Goal: Task Accomplishment & Management: Use online tool/utility

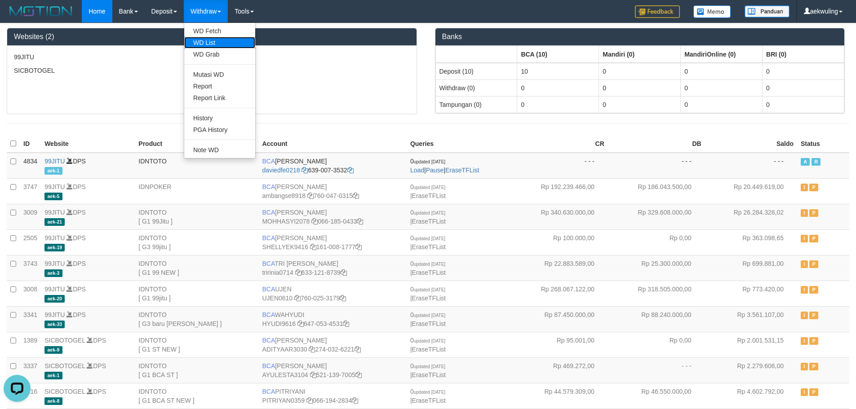
click at [210, 41] on link "WD List" at bounding box center [219, 43] width 71 height 12
click at [213, 45] on link "WD List" at bounding box center [219, 43] width 71 height 12
click at [212, 118] on link "History" at bounding box center [219, 118] width 71 height 12
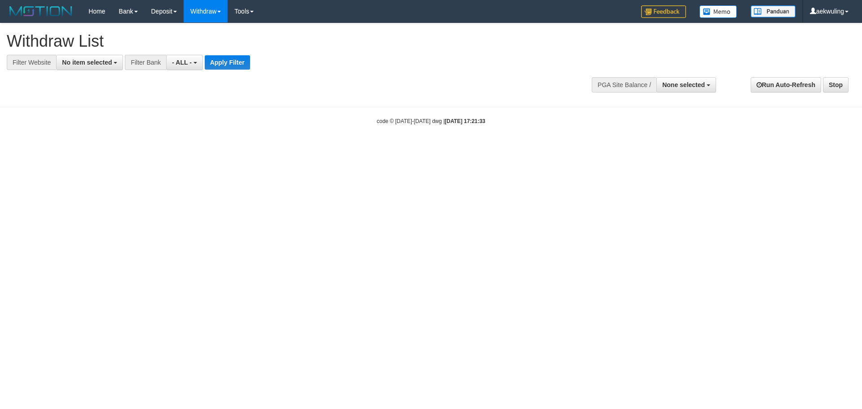
select select
click at [97, 63] on span "No item selected" at bounding box center [87, 62] width 50 height 7
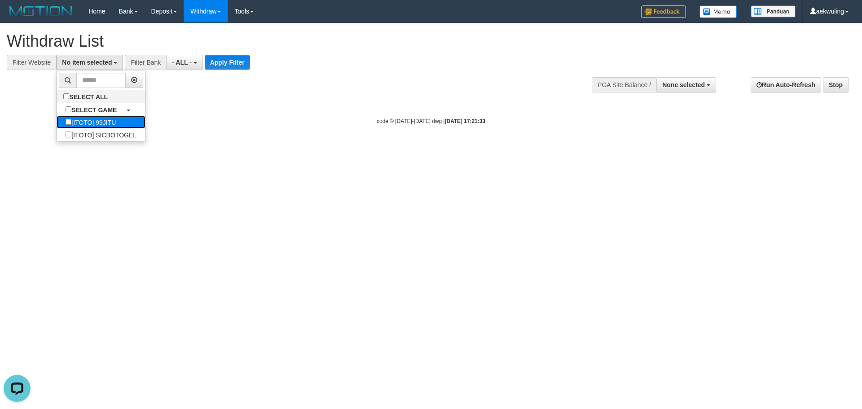
click at [98, 124] on label "[ITOTO] 99JITU" at bounding box center [91, 122] width 68 height 13
select select "***"
click at [215, 104] on body "Toggle navigation Home Bank Account List Load By Website Group [ITOTO] 99JITU G…" at bounding box center [431, 74] width 862 height 148
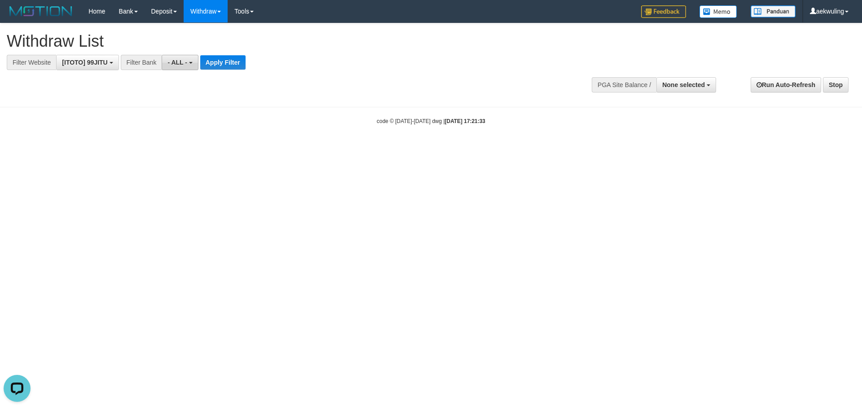
click at [192, 62] on b "button" at bounding box center [191, 63] width 4 height 2
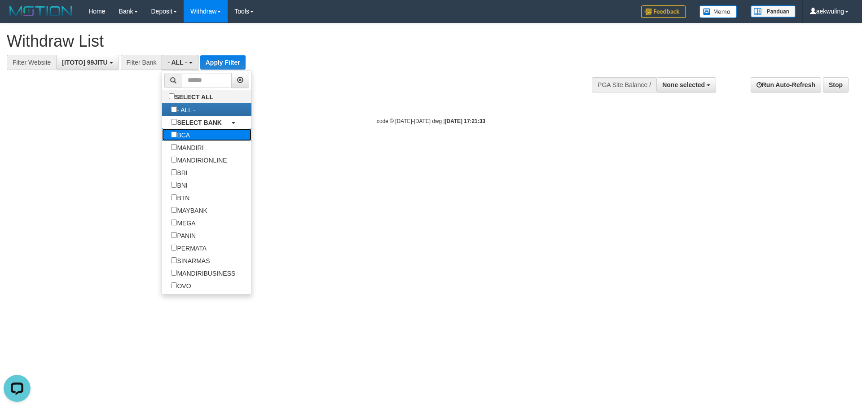
click at [211, 139] on link "BCA" at bounding box center [206, 134] width 89 height 13
click at [197, 136] on label "BCA" at bounding box center [180, 134] width 37 height 13
select select "***"
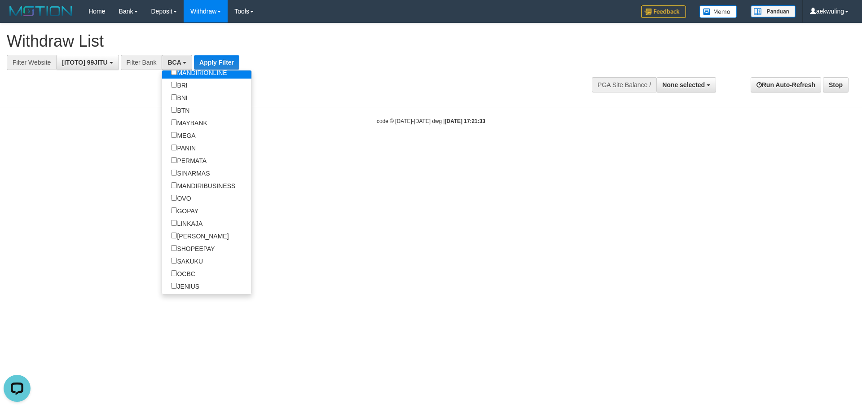
scroll to position [90, 0]
click at [183, 200] on label "OVO" at bounding box center [181, 196] width 38 height 13
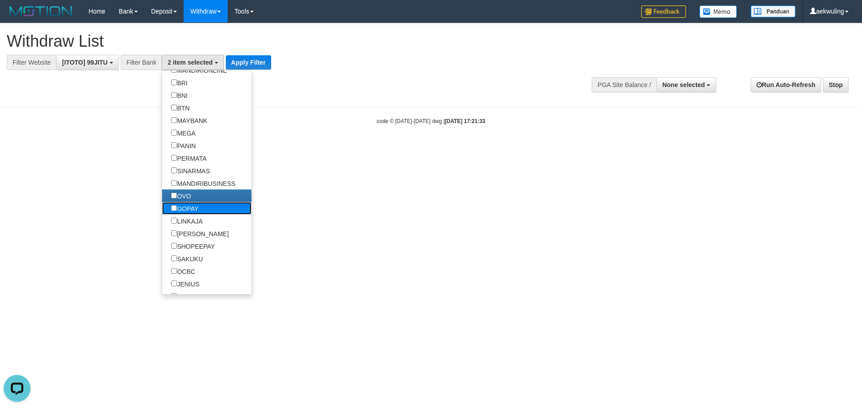
click at [188, 211] on label "GOPAY" at bounding box center [184, 208] width 45 height 13
click at [187, 221] on label "LINKAJA" at bounding box center [186, 221] width 49 height 13
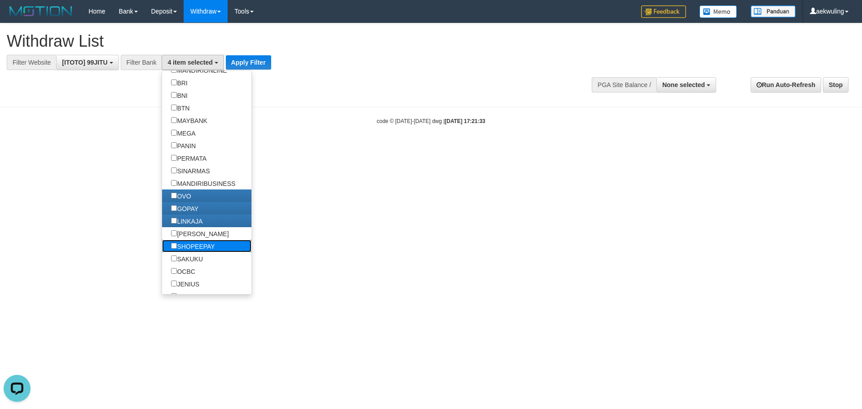
click at [184, 240] on label "SHOPEEPAY" at bounding box center [193, 246] width 62 height 13
click at [184, 230] on label "[PERSON_NAME]" at bounding box center [199, 233] width 75 height 13
click at [330, 148] on html "Toggle navigation Home Bank Account List Load By Website Group [ITOTO] 99JITU G…" at bounding box center [431, 74] width 862 height 148
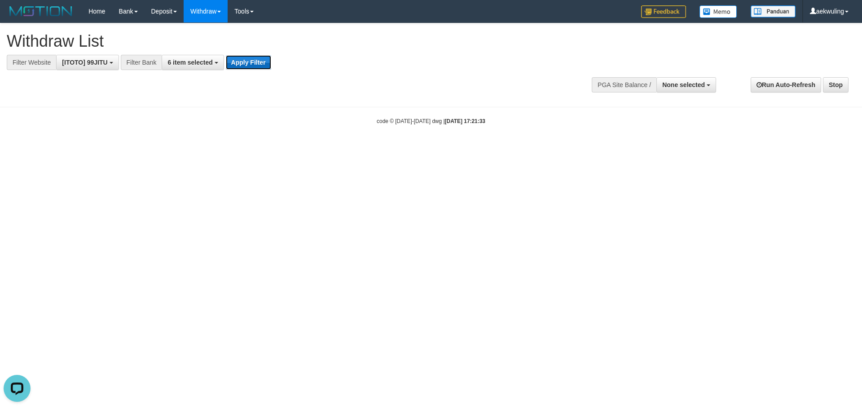
click at [253, 66] on button "Apply Filter" at bounding box center [248, 62] width 45 height 14
select select
click at [101, 64] on span "No item selected" at bounding box center [87, 62] width 50 height 7
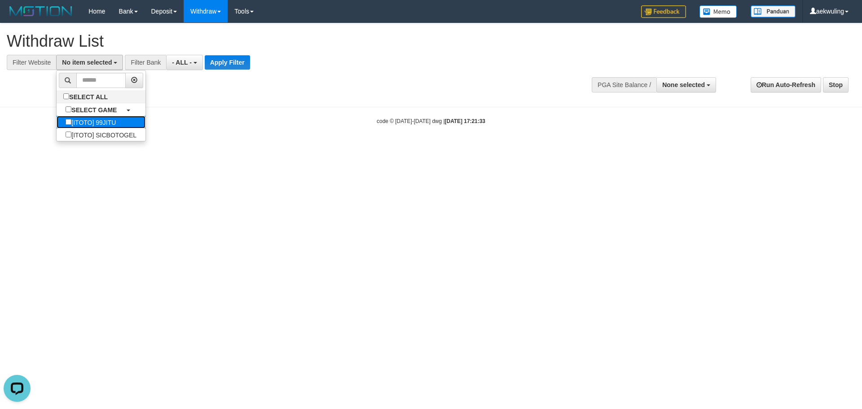
click at [115, 124] on label "[ITOTO] 99JITU" at bounding box center [91, 122] width 68 height 13
select select "***"
click at [194, 115] on body "Toggle navigation Home Bank Account List Load By Website Group [ITOTO] 99JITU G…" at bounding box center [431, 74] width 862 height 148
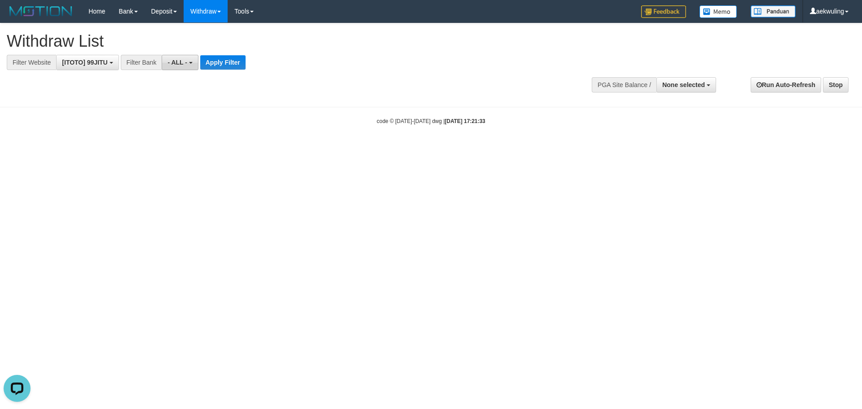
click at [188, 61] on button "- ALL -" at bounding box center [180, 62] width 36 height 15
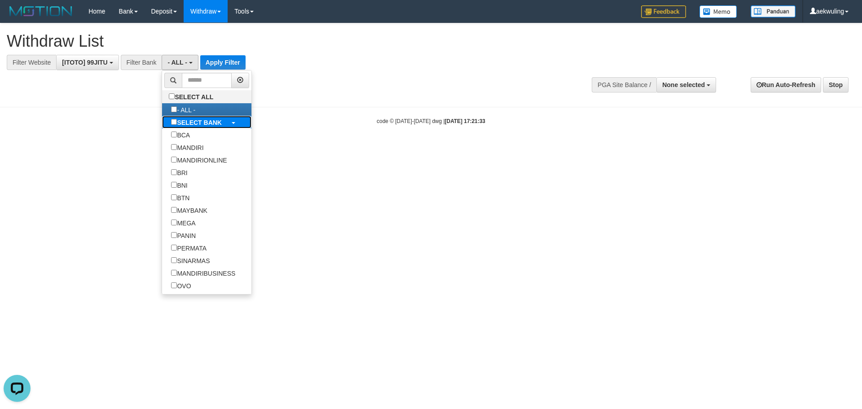
click at [207, 126] on label "SELECT BANK" at bounding box center [196, 122] width 69 height 13
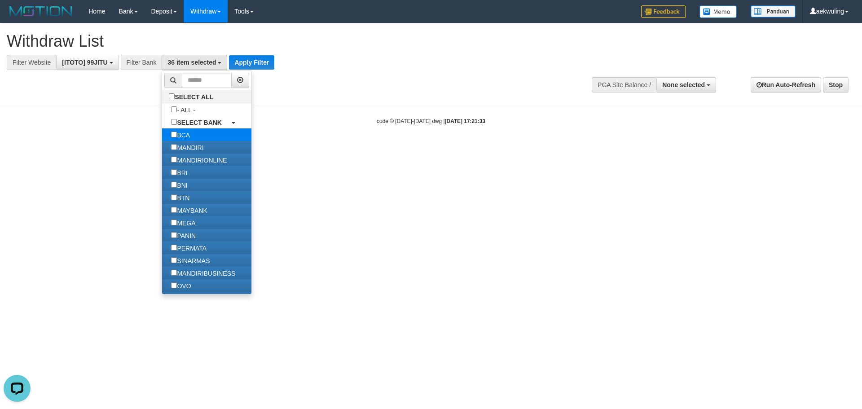
click at [184, 132] on label "BCA" at bounding box center [180, 134] width 37 height 13
select select "*******"
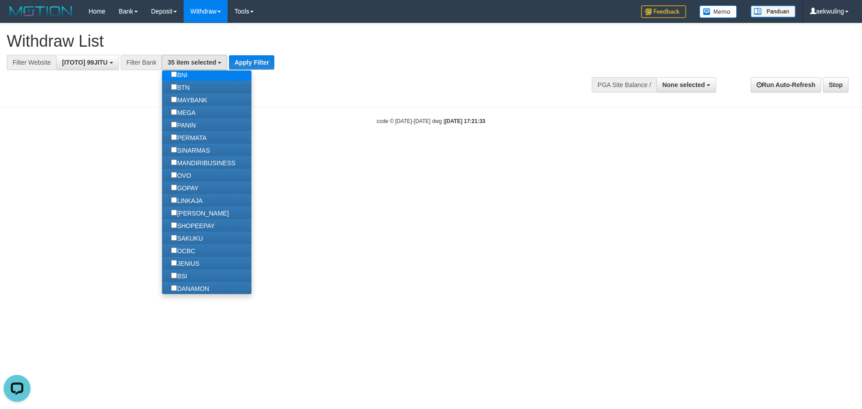
scroll to position [135, 0]
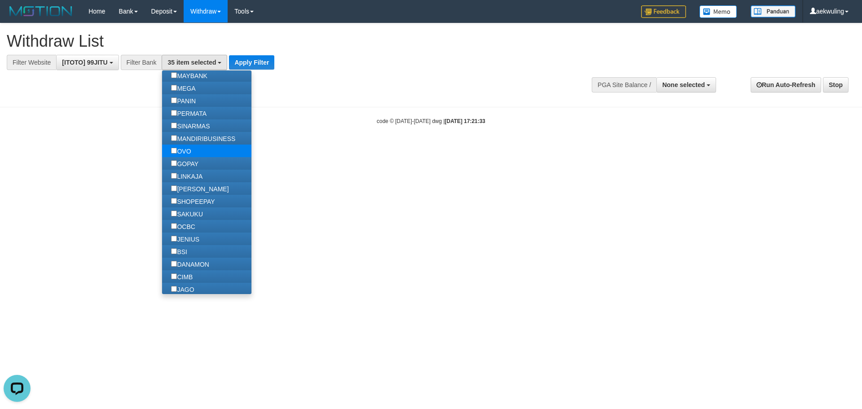
click at [193, 151] on label "OVO" at bounding box center [181, 151] width 38 height 13
click at [194, 166] on label "GOPAY" at bounding box center [184, 163] width 45 height 13
click at [191, 174] on label "LINKAJA" at bounding box center [186, 176] width 49 height 13
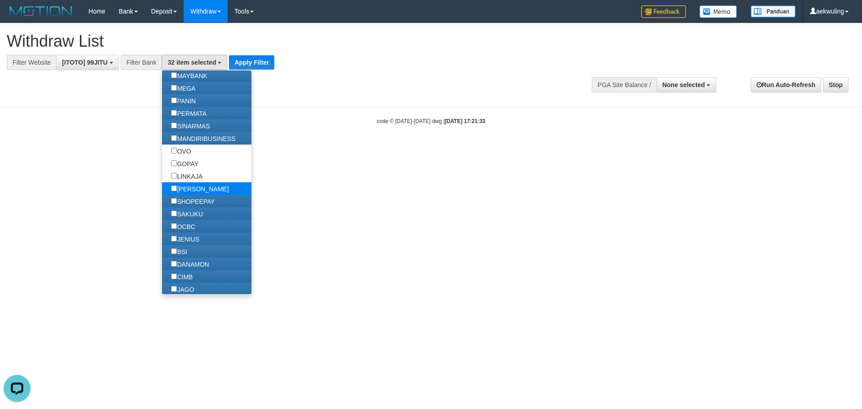
click at [192, 185] on label "[PERSON_NAME]" at bounding box center [199, 188] width 75 height 13
click at [189, 197] on label "SHOPEEPAY" at bounding box center [193, 201] width 62 height 13
drag, startPoint x: 297, startPoint y: 181, endPoint x: 293, endPoint y: 169, distance: 12.6
click at [295, 148] on html "Toggle navigation Home Bank Account List Load By Website Group [ITOTO] 99JITU G…" at bounding box center [431, 74] width 862 height 148
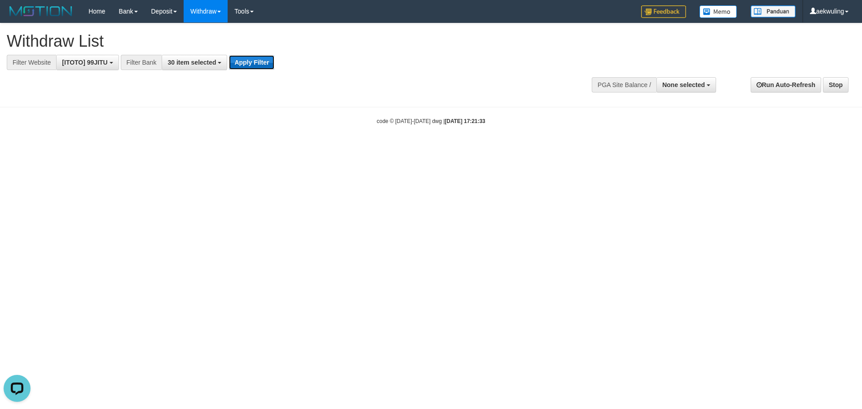
click at [256, 62] on button "Apply Filter" at bounding box center [251, 62] width 45 height 14
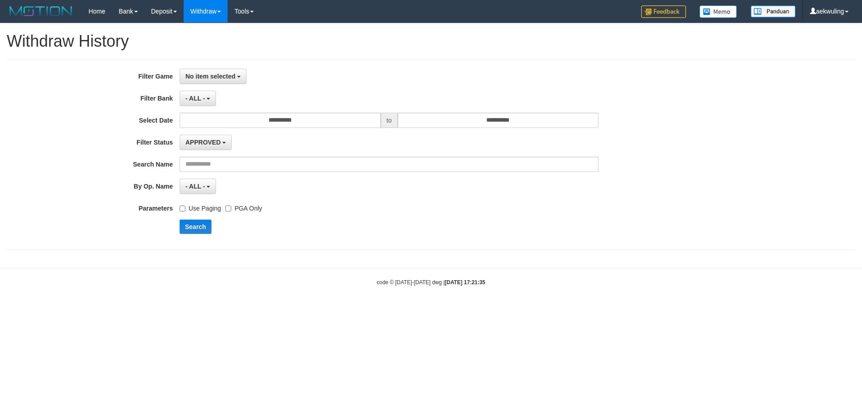
select select
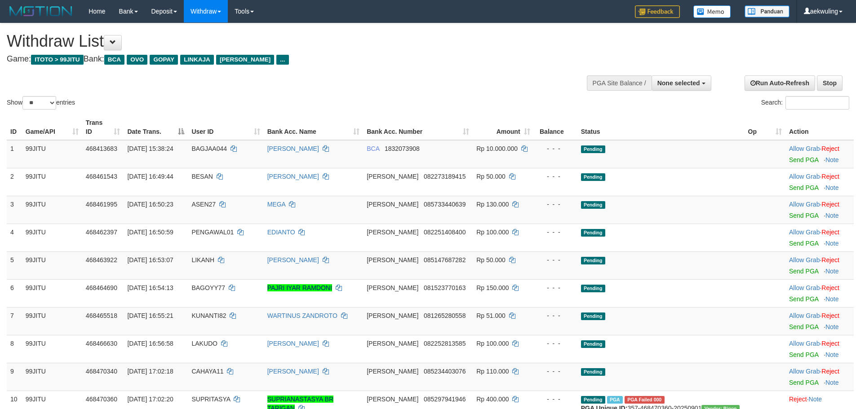
select select
select select "**"
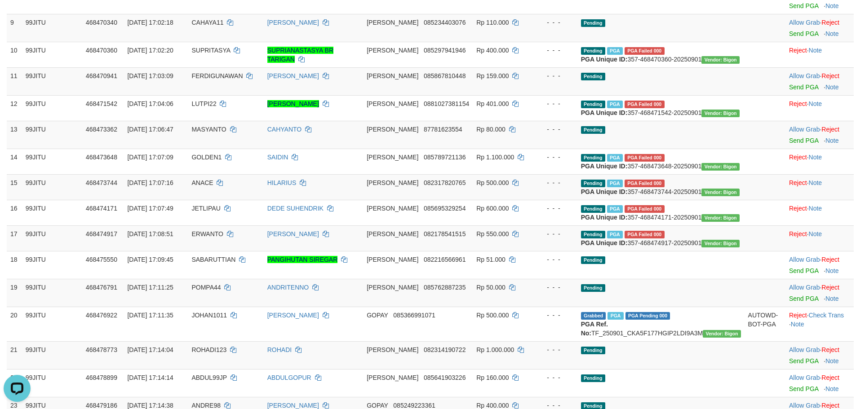
scroll to position [449, 0]
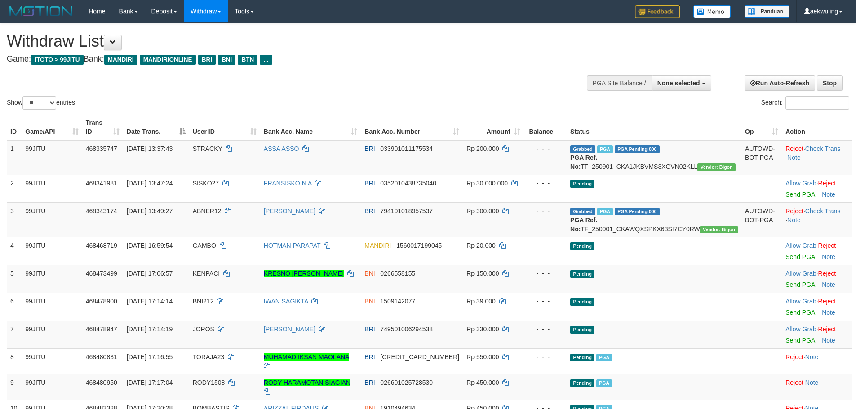
select select
select select "**"
